Goal: Task Accomplishment & Management: Manage account settings

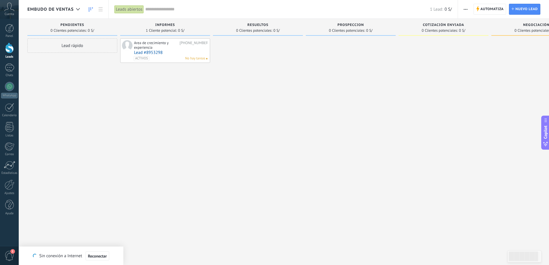
click at [253, 130] on div at bounding box center [258, 132] width 90 height 189
drag, startPoint x: 59, startPoint y: 25, endPoint x: 74, endPoint y: 27, distance: 15.4
click at [74, 27] on div "PENDIENTES" at bounding box center [72, 25] width 84 height 5
click at [72, 93] on div "Lead rápido" at bounding box center [72, 132] width 90 height 189
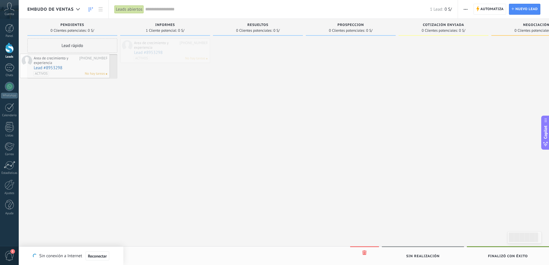
drag, startPoint x: 163, startPoint y: 44, endPoint x: 158, endPoint y: 88, distance: 44.0
click at [211, 123] on div "INFORMES 1 Cliente potencial: 0 S/" at bounding box center [166, 123] width 93 height 209
drag, startPoint x: 67, startPoint y: 65, endPoint x: 156, endPoint y: 48, distance: 91.3
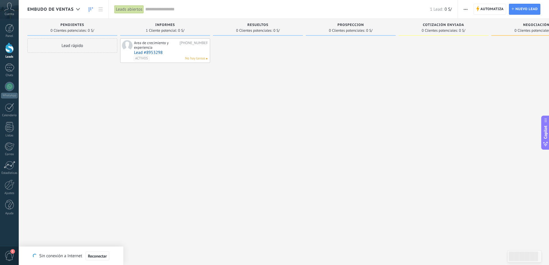
click at [166, 25] on span "INFORMES" at bounding box center [165, 25] width 20 height 4
click at [258, 29] on span "0 Clientes potenciales:" at bounding box center [254, 30] width 36 height 3
click at [344, 32] on span "0 Clientes potenciales:" at bounding box center [347, 30] width 36 height 3
click at [448, 29] on span "0 Clientes potenciales:" at bounding box center [439, 30] width 36 height 3
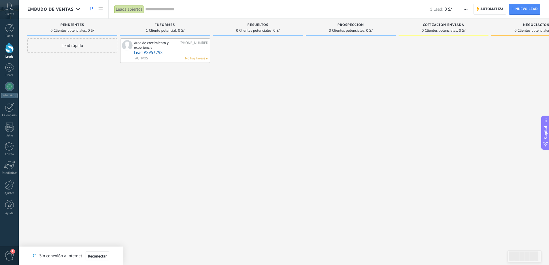
click at [523, 22] on div "NEGOCIACIÓN 0 Clientes potenciales: 0 S/" at bounding box center [536, 27] width 90 height 17
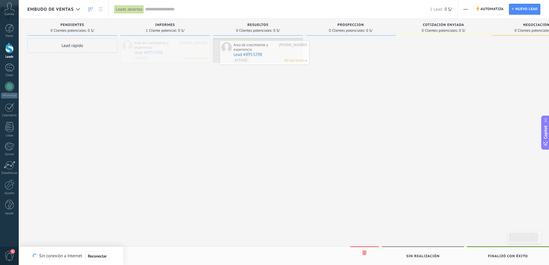
drag, startPoint x: 172, startPoint y: 47, endPoint x: 273, endPoint y: 49, distance: 100.2
drag, startPoint x: 266, startPoint y: 56, endPoint x: 356, endPoint y: 55, distance: 90.7
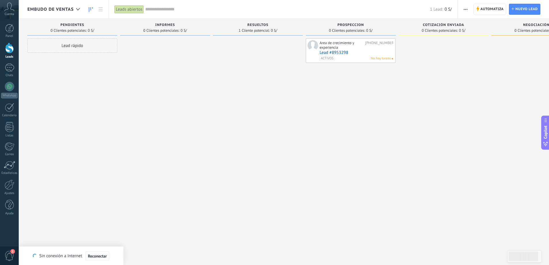
click at [363, 97] on div "Area de crecimiento y experiencia [PHONE_NUMBER] Lead #8953298 ACTIVOS No hay t…" at bounding box center [350, 132] width 90 height 189
click at [362, 55] on link "Lead #8953298" at bounding box center [355, 52] width 73 height 5
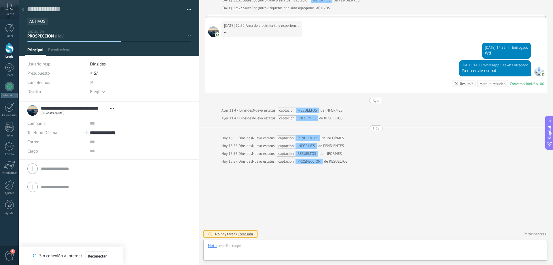
scroll to position [9, 0]
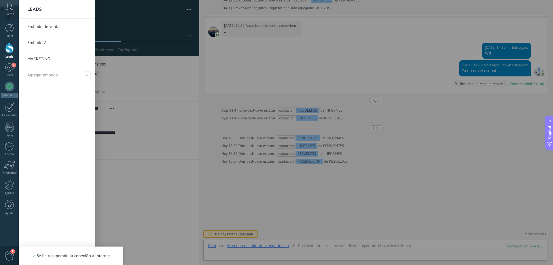
click at [11, 45] on div at bounding box center [9, 48] width 9 height 11
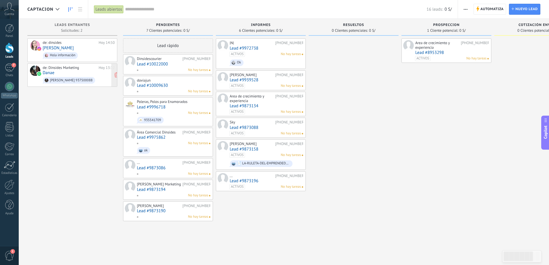
click at [70, 70] on div "de: Dinsides Marketing [DATE] 13:32 [PERSON_NAME] Bellavista 937500088" at bounding box center [79, 75] width 72 height 20
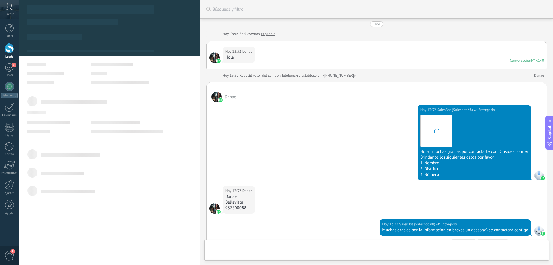
scroll to position [88, 0]
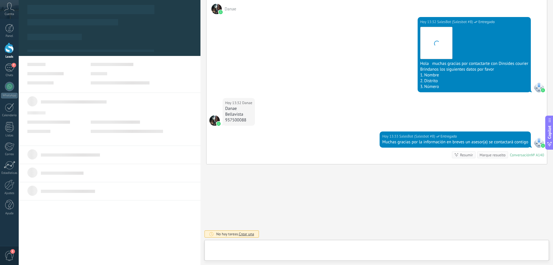
type textarea "**********"
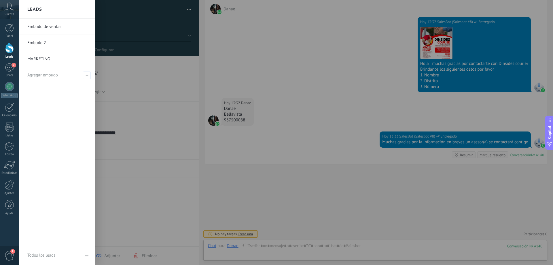
click at [7, 50] on div at bounding box center [9, 48] width 9 height 11
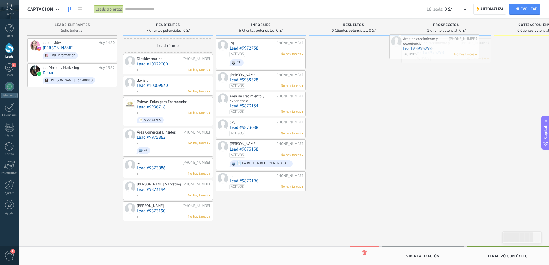
drag, startPoint x: 447, startPoint y: 45, endPoint x: 439, endPoint y: 41, distance: 8.8
drag, startPoint x: 458, startPoint y: 43, endPoint x: 374, endPoint y: 75, distance: 90.2
drag, startPoint x: 451, startPoint y: 50, endPoint x: 397, endPoint y: 91, distance: 68.4
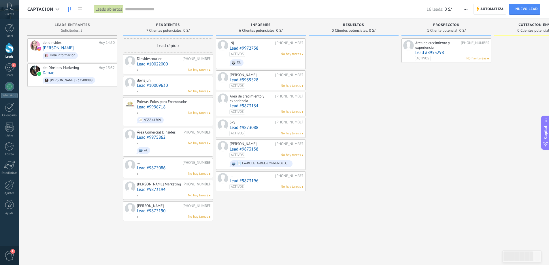
click at [383, 101] on div at bounding box center [353, 132] width 90 height 189
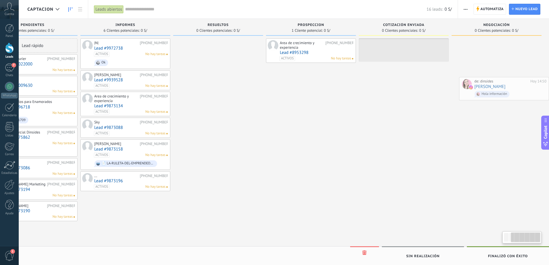
scroll to position [0, 136]
drag, startPoint x: 87, startPoint y: 47, endPoint x: 642, endPoint y: 49, distance: 554.6
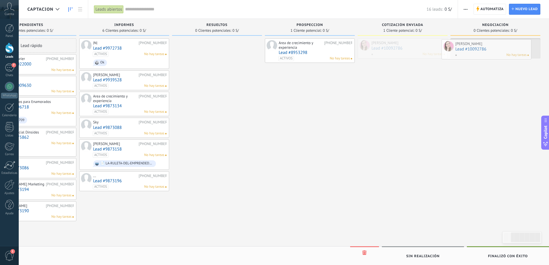
drag, startPoint x: 373, startPoint y: 49, endPoint x: 471, endPoint y: 48, distance: 98.2
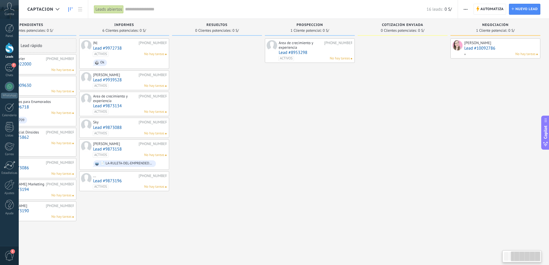
drag, startPoint x: 350, startPoint y: 206, endPoint x: 43, endPoint y: 221, distance: 307.3
click at [0, 201] on body ".abccls-1,.abccls-2{fill-rule:evenodd}.abccls-2{fill:#fff} .abfcls-1{fill:none}…" at bounding box center [274, 132] width 549 height 265
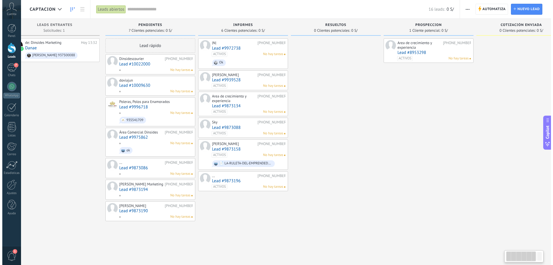
scroll to position [0, 0]
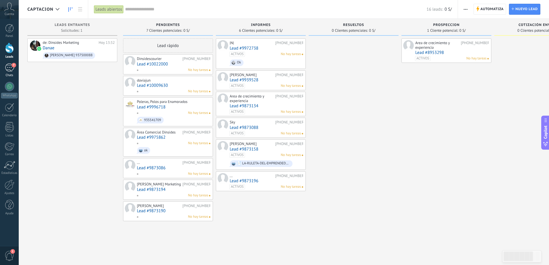
click at [8, 74] on div "Chats" at bounding box center [9, 75] width 17 height 4
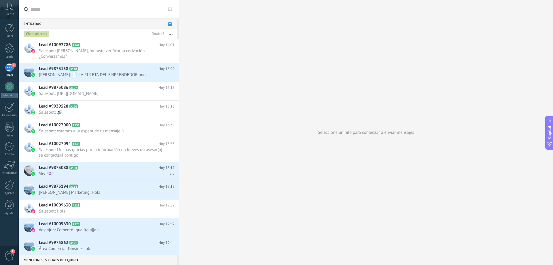
drag, startPoint x: 155, startPoint y: 50, endPoint x: 279, endPoint y: 33, distance: 124.9
click at [279, 33] on div "Seleccione un hilo para comenzar a enviar mensajes" at bounding box center [366, 132] width 374 height 265
click at [165, 53] on icon at bounding box center [165, 56] width 7 height 7
click at [212, 37] on div at bounding box center [276, 132] width 553 height 265
click at [172, 34] on use "button" at bounding box center [171, 34] width 4 height 1
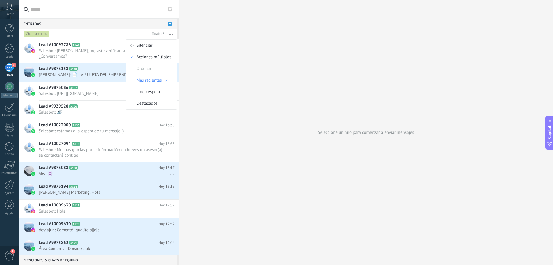
click at [170, 33] on button "button" at bounding box center [170, 34] width 12 height 10
click at [135, 25] on div "Entradas 7" at bounding box center [98, 23] width 158 height 10
click at [7, 44] on div at bounding box center [9, 48] width 9 height 11
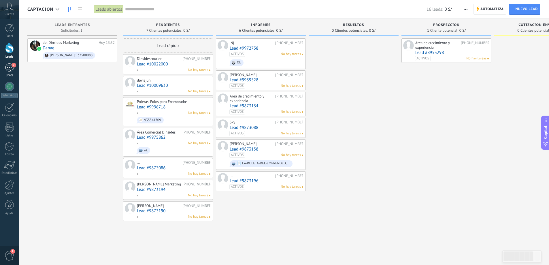
click at [9, 67] on div "7" at bounding box center [9, 67] width 9 height 8
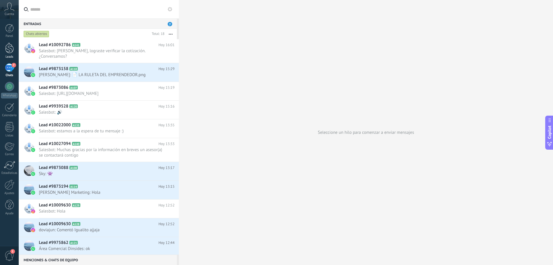
click at [6, 48] on div at bounding box center [9, 48] width 9 height 11
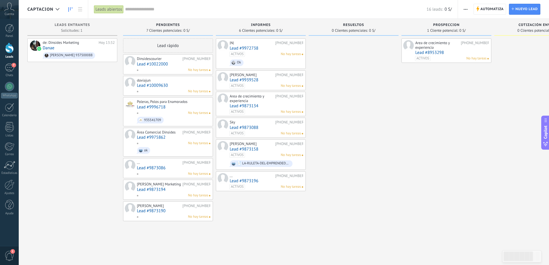
click at [106, 7] on div "Leads abiertos" at bounding box center [108, 9] width 29 height 8
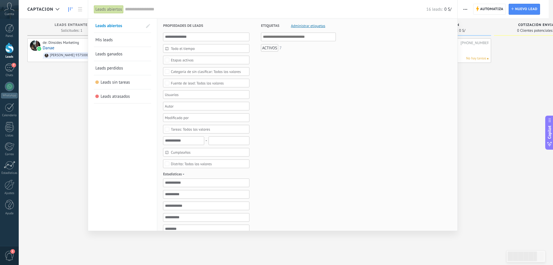
click at [47, 86] on div at bounding box center [276, 132] width 553 height 265
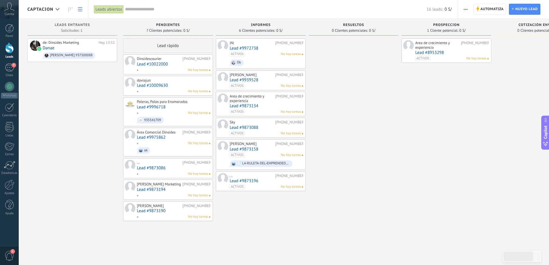
click at [83, 5] on link at bounding box center [80, 9] width 10 height 11
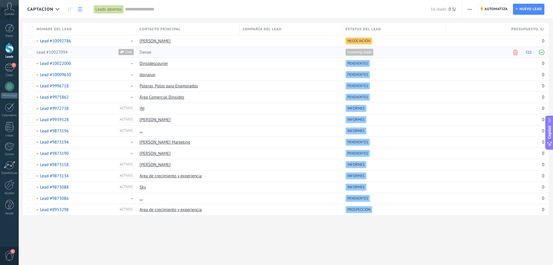
click at [367, 54] on span "Incoming leads" at bounding box center [359, 52] width 24 height 5
click at [36, 10] on span "captacion" at bounding box center [40, 9] width 26 height 5
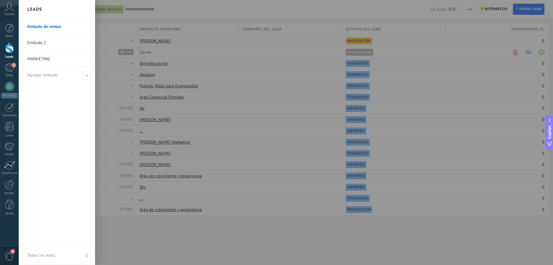
click at [10, 51] on div at bounding box center [9, 48] width 9 height 11
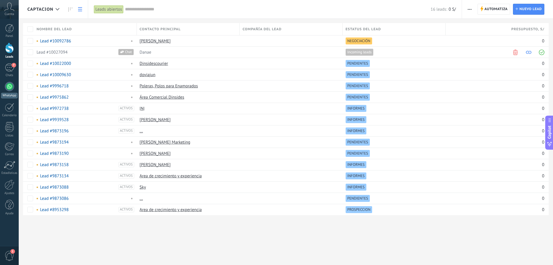
click at [9, 85] on div at bounding box center [9, 86] width 9 height 9
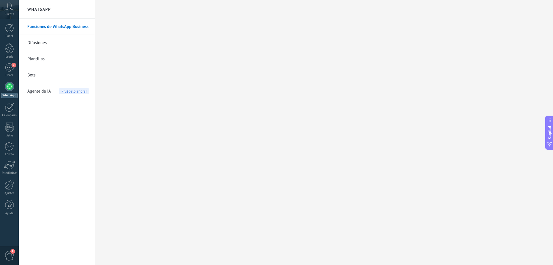
click at [39, 41] on link "Difusiones" at bounding box center [58, 43] width 62 height 16
click at [41, 60] on link "Plantillas" at bounding box center [58, 59] width 62 height 16
click at [44, 42] on link "Difusiones" at bounding box center [58, 43] width 62 height 16
click at [169, 95] on div at bounding box center [324, 132] width 458 height 265
drag, startPoint x: 551, startPoint y: 122, endPoint x: 547, endPoint y: 122, distance: 4.0
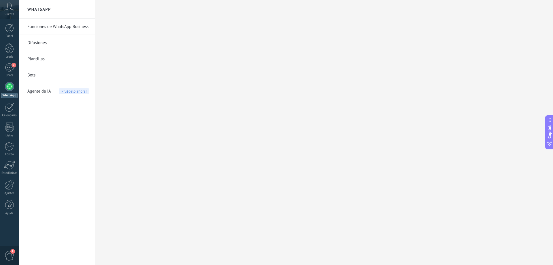
click at [547, 122] on icon at bounding box center [549, 119] width 5 height 5
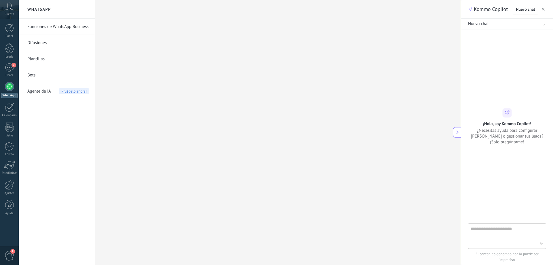
click at [477, 226] on textarea at bounding box center [502, 235] width 65 height 21
type textarea "**********"
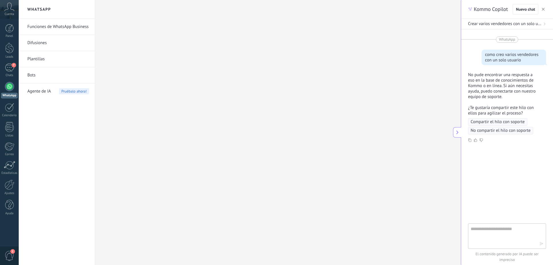
click at [497, 123] on span "Compartir el hilo con soporte" at bounding box center [497, 122] width 54 height 6
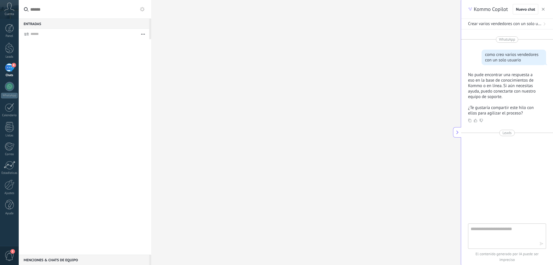
click at [7, 69] on div "8" at bounding box center [9, 67] width 9 height 8
click at [16, 130] on link "Listas" at bounding box center [9, 130] width 19 height 16
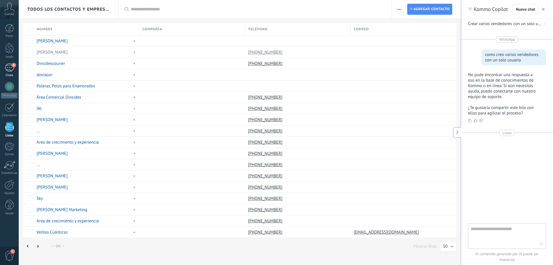
click at [7, 72] on link "8 Chats" at bounding box center [9, 70] width 19 height 14
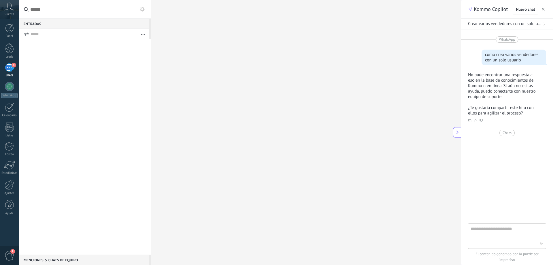
click at [69, 260] on div "Menciones & Chats de equipo 0" at bounding box center [84, 259] width 130 height 10
click at [44, 260] on div "Menciones & Chats de equipo 0" at bounding box center [84, 259] width 130 height 10
click at [11, 31] on div at bounding box center [9, 28] width 9 height 9
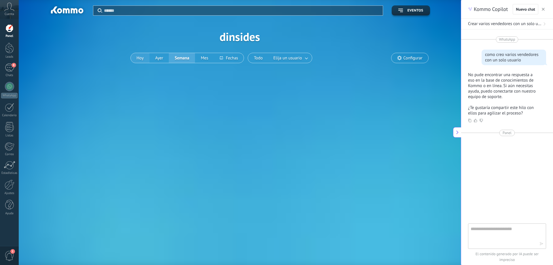
click at [137, 59] on button "Hoy" at bounding box center [140, 58] width 19 height 10
click at [140, 57] on button "Hoy" at bounding box center [140, 58] width 19 height 10
click at [207, 59] on button "Mes" at bounding box center [204, 58] width 19 height 10
click at [159, 61] on button "Ayer" at bounding box center [159, 58] width 20 height 10
click at [136, 57] on button "Hoy" at bounding box center [140, 58] width 19 height 10
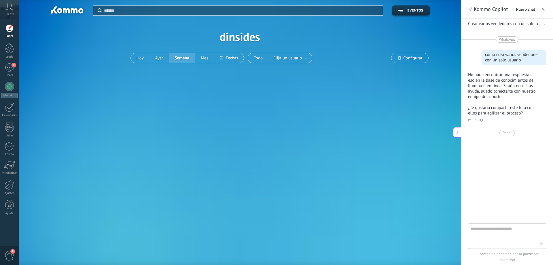
click at [3, 33] on link "Panel" at bounding box center [9, 31] width 19 height 14
click at [375, 90] on div "Aplicar Eventos dinsides Hoy Ayer Semana Mes Todo Elija un usuario Configurar" at bounding box center [240, 45] width 442 height 91
click at [408, 60] on span "Configurar" at bounding box center [412, 58] width 19 height 5
click at [409, 12] on span "Eventos" at bounding box center [415, 11] width 16 height 4
drag, startPoint x: 359, startPoint y: 143, endPoint x: 396, endPoint y: 81, distance: 72.5
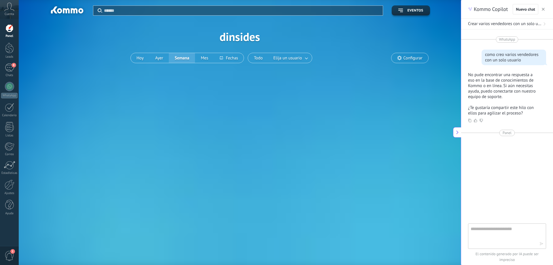
click at [359, 143] on div "Aplicar Eventos dinsides Hoy Ayer Semana Mes Todo Elija un usuario Configurar A…" at bounding box center [240, 132] width 442 height 265
click at [411, 6] on button "Eventos" at bounding box center [411, 10] width 38 height 10
click at [407, 12] on span "Eventos" at bounding box center [415, 11] width 16 height 4
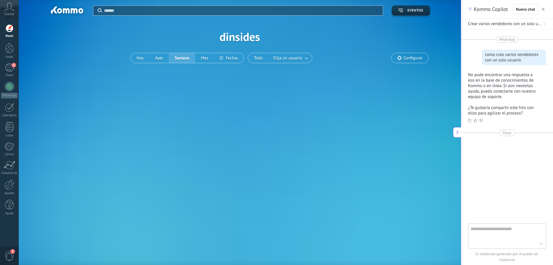
click at [407, 12] on span "Eventos" at bounding box center [415, 11] width 16 height 4
click at [416, 61] on span "Configurar" at bounding box center [409, 58] width 37 height 10
click at [410, 60] on span "Configurar" at bounding box center [412, 58] width 19 height 5
click at [12, 10] on icon at bounding box center [9, 7] width 10 height 9
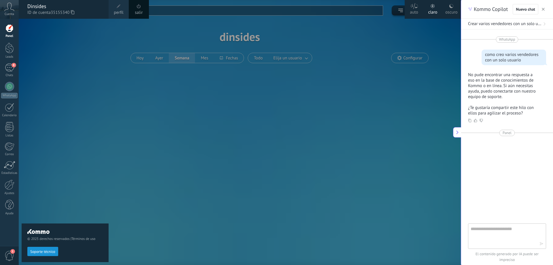
click at [115, 11] on span "perfil" at bounding box center [119, 13] width 10 height 6
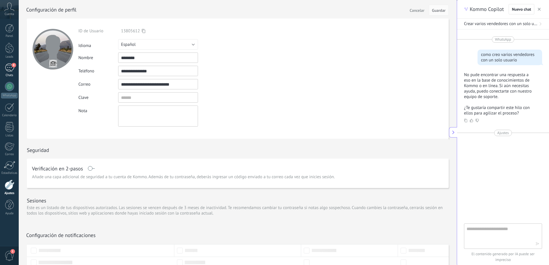
click at [11, 74] on div "Chats" at bounding box center [9, 75] width 17 height 4
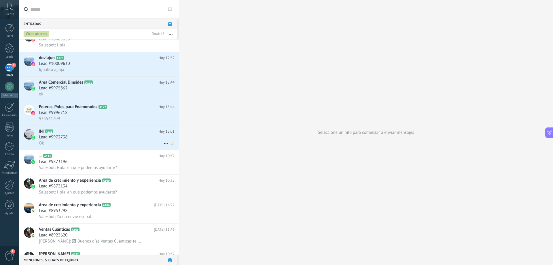
scroll to position [92, 0]
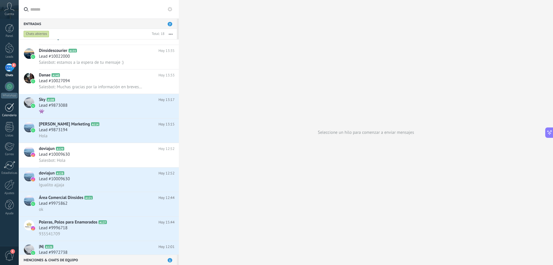
click at [3, 110] on link "Calendario" at bounding box center [9, 110] width 19 height 14
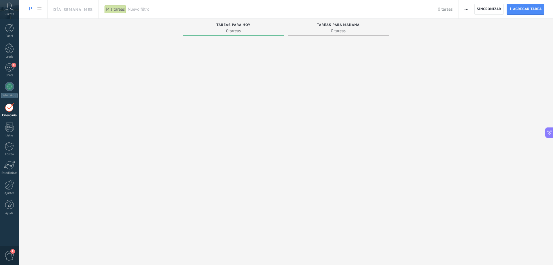
click at [357, 27] on div "Tareas para mañana" at bounding box center [338, 25] width 95 height 5
click at [333, 28] on span "0 tareas" at bounding box center [338, 31] width 95 height 6
click at [264, 36] on div "Tareas para hoy 0 tareas" at bounding box center [233, 28] width 101 height 19
click at [215, 33] on span "0 tareas" at bounding box center [233, 31] width 95 height 6
click at [524, 9] on span "Agregar tarea" at bounding box center [527, 9] width 29 height 10
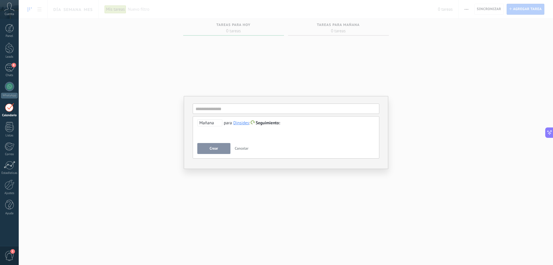
click at [118, 112] on div "**********" at bounding box center [286, 132] width 534 height 265
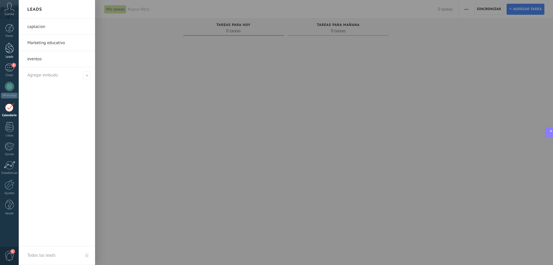
click at [11, 56] on div "Leads" at bounding box center [9, 57] width 17 height 4
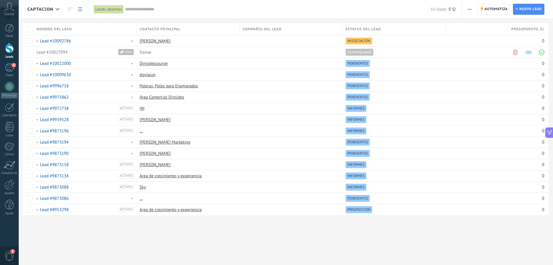
click at [370, 29] on span "Estatus del lead" at bounding box center [363, 28] width 35 height 5
click at [522, 28] on span "Presupuesto , S/" at bounding box center [527, 28] width 33 height 5
click at [83, 26] on div "Nombre del lead" at bounding box center [85, 29] width 103 height 12
click at [196, 4] on div at bounding box center [276, 9] width 553 height 19
click at [7, 31] on div at bounding box center [9, 28] width 9 height 9
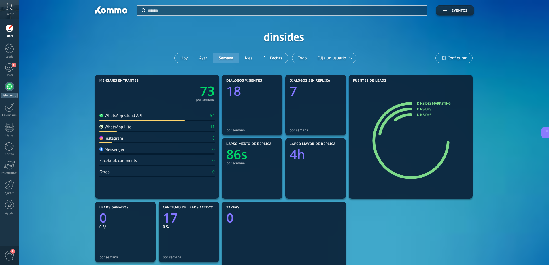
click at [11, 88] on div at bounding box center [9, 86] width 9 height 9
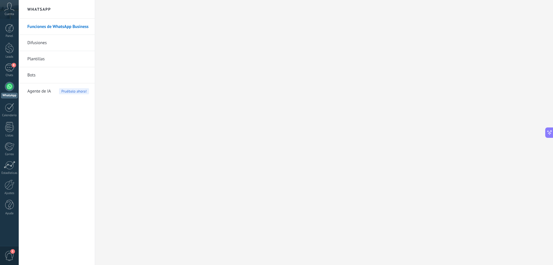
click at [32, 73] on link "Bots" at bounding box center [58, 75] width 62 height 16
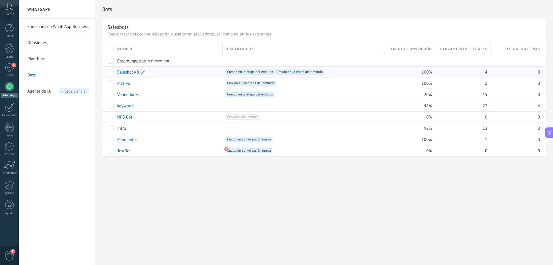
click at [130, 74] on link "Salesbot #8" at bounding box center [128, 71] width 22 height 5
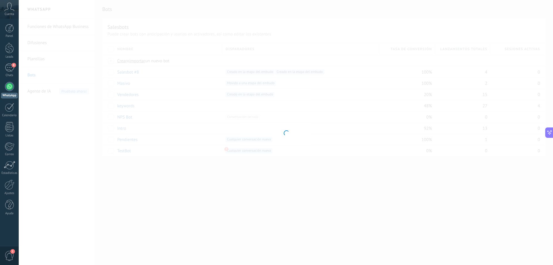
type input "**********"
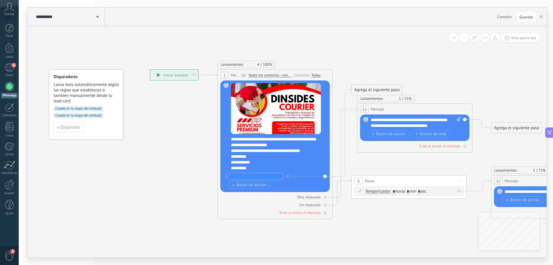
click at [267, 175] on input "text" at bounding box center [256, 176] width 56 height 7
click at [439, 235] on icon at bounding box center [403, 143] width 794 height 437
click at [507, 150] on icon at bounding box center [403, 143] width 794 height 437
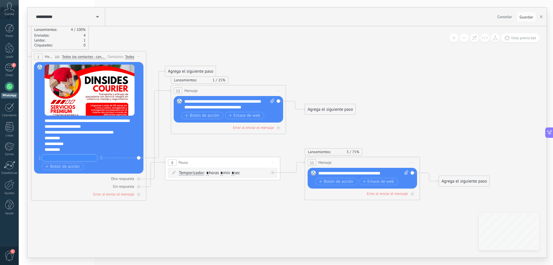
drag, startPoint x: 510, startPoint y: 94, endPoint x: 324, endPoint y: 75, distance: 187.2
click at [324, 75] on icon at bounding box center [216, 125] width 794 height 437
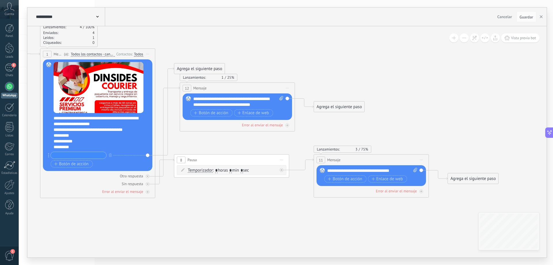
drag, startPoint x: 400, startPoint y: 129, endPoint x: 409, endPoint y: 127, distance: 9.3
click at [409, 127] on icon at bounding box center [225, 122] width 794 height 437
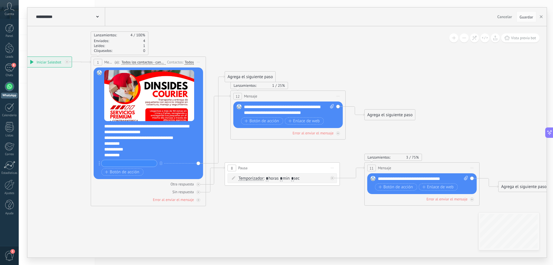
drag, startPoint x: 412, startPoint y: 126, endPoint x: 463, endPoint y: 134, distance: 51.3
click at [463, 134] on icon at bounding box center [276, 130] width 794 height 437
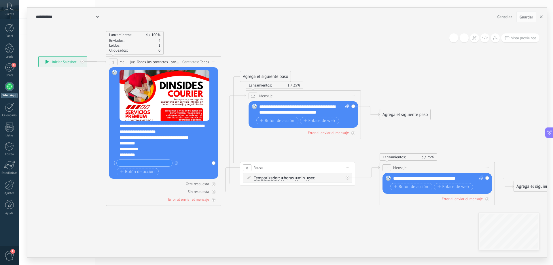
drag, startPoint x: 378, startPoint y: 140, endPoint x: 393, endPoint y: 139, distance: 15.3
click at [393, 139] on icon at bounding box center [291, 130] width 794 height 437
drag, startPoint x: 290, startPoint y: 114, endPoint x: 295, endPoint y: 114, distance: 4.9
click at [295, 114] on div "**********" at bounding box center [304, 110] width 90 height 12
click at [278, 111] on div "**********" at bounding box center [304, 110] width 90 height 12
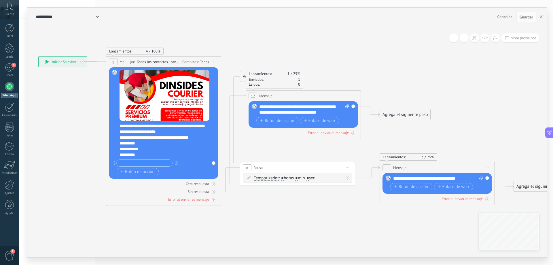
click at [409, 129] on icon at bounding box center [291, 130] width 794 height 437
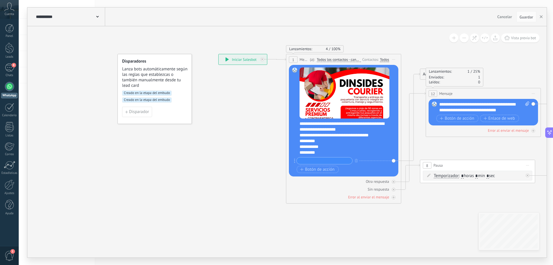
drag, startPoint x: 239, startPoint y: 224, endPoint x: 227, endPoint y: 174, distance: 51.3
click at [418, 222] on icon at bounding box center [471, 128] width 794 height 437
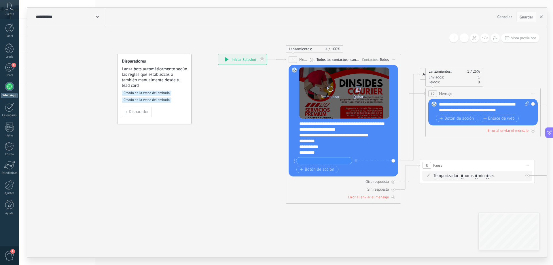
click at [326, 98] on div "Reemplazar" at bounding box center [330, 96] width 19 height 4
click input "Subir" at bounding box center [0, 0] width 0 height 0
click at [345, 112] on div "Reemplazar Quitar Convertir a mensaje de voz" at bounding box center [344, 92] width 90 height 51
click at [320, 115] on div "Reemplazar Quitar Convertir a mensaje de voz" at bounding box center [344, 92] width 90 height 51
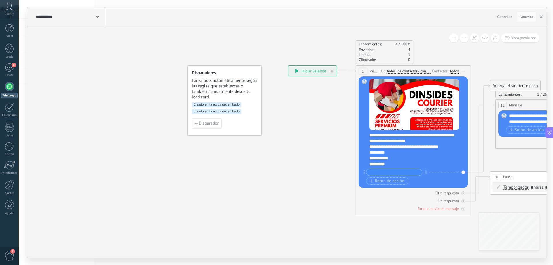
drag, startPoint x: 280, startPoint y: 112, endPoint x: 372, endPoint y: 129, distance: 92.8
click at [372, 129] on icon at bounding box center [541, 139] width 794 height 437
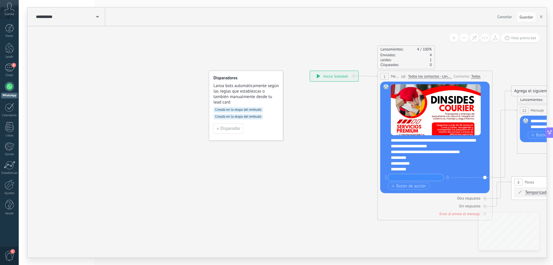
drag, startPoint x: 355, startPoint y: 132, endPoint x: 363, endPoint y: 130, distance: 7.6
click at [363, 130] on icon at bounding box center [563, 145] width 794 height 437
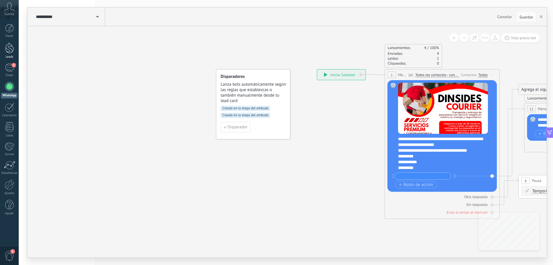
click at [12, 52] on div at bounding box center [9, 48] width 9 height 11
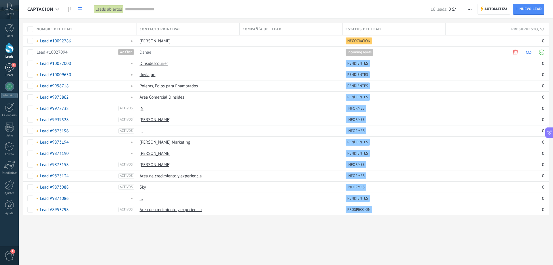
click at [4, 65] on link "8 Chats" at bounding box center [9, 70] width 19 height 14
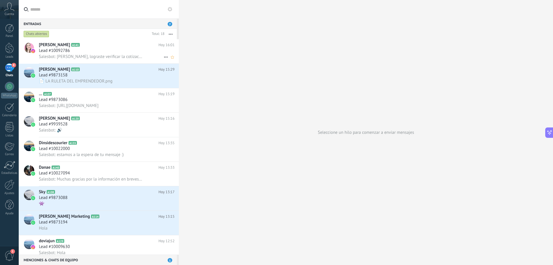
click at [88, 52] on div "Lead #10092786" at bounding box center [107, 51] width 136 height 6
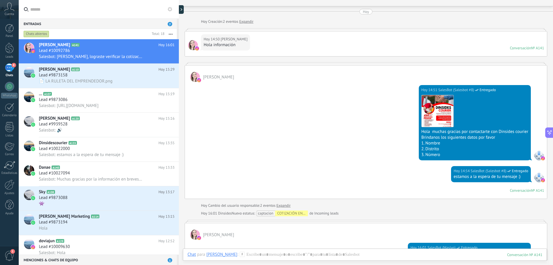
scroll to position [70, 0]
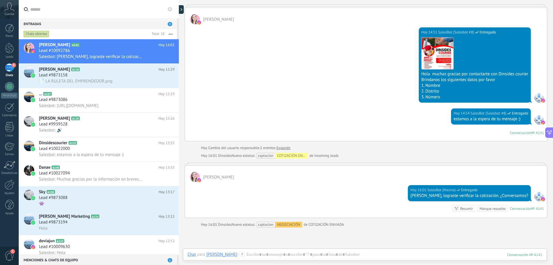
click at [7, 10] on icon at bounding box center [9, 7] width 10 height 9
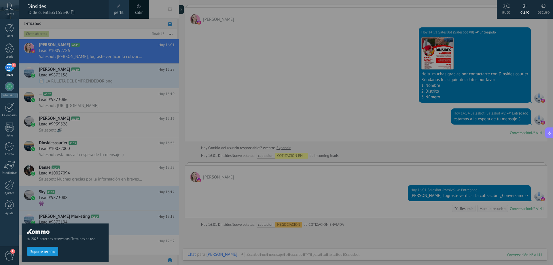
click at [9, 2] on div "Cuenta" at bounding box center [9, 9] width 19 height 19
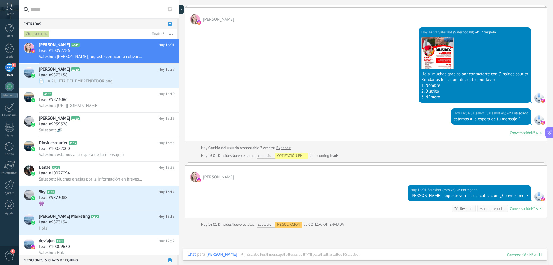
click at [9, 7] on icon at bounding box center [9, 7] width 10 height 9
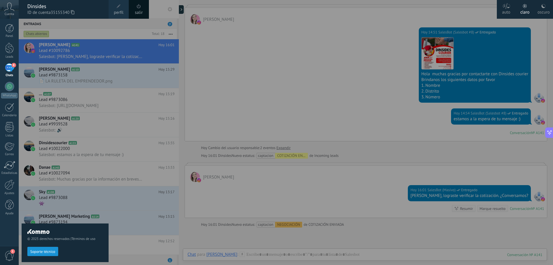
click at [9, 6] on icon at bounding box center [9, 7] width 10 height 9
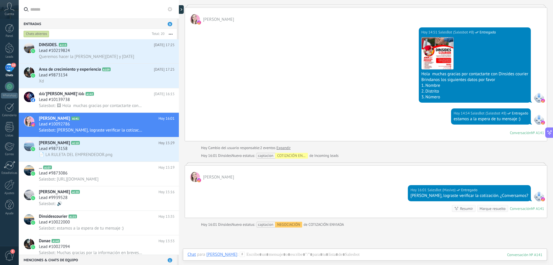
click at [231, 87] on div "Hoy 14:51 SalesBot (Salesbot #8) Entregado Descargar Hola muchas gracias por co…" at bounding box center [366, 66] width 362 height 84
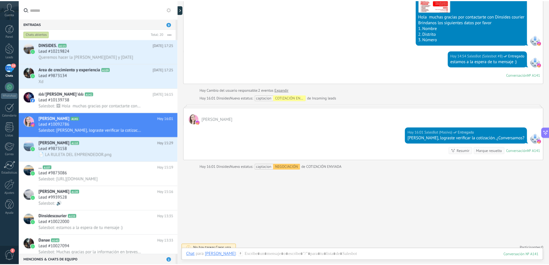
scroll to position [12, 0]
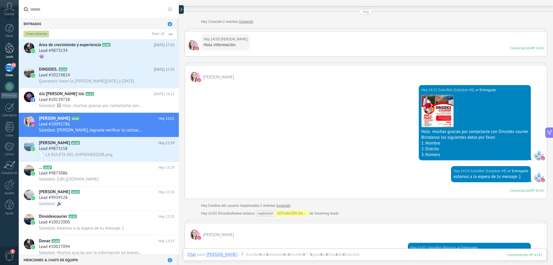
click at [10, 51] on div at bounding box center [9, 48] width 9 height 11
